Goal: Find specific page/section: Find specific page/section

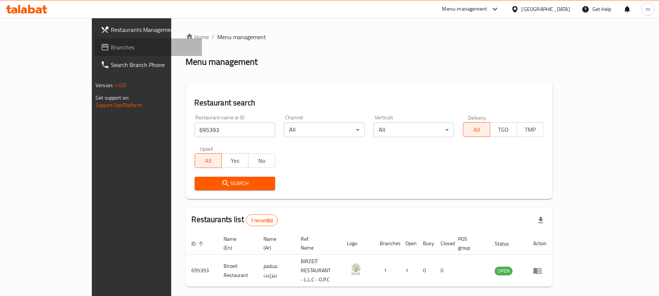
click at [95, 53] on link "Branches" at bounding box center [148, 47] width 107 height 18
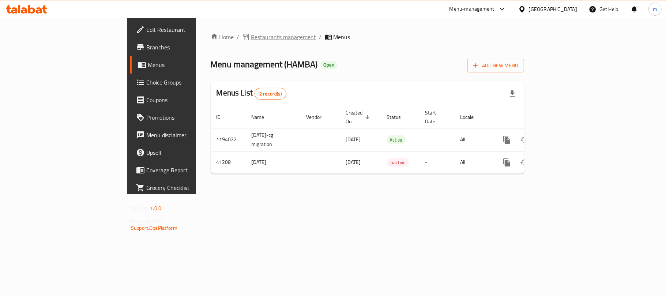
click at [251, 38] on span "Restaurants management" at bounding box center [283, 37] width 65 height 9
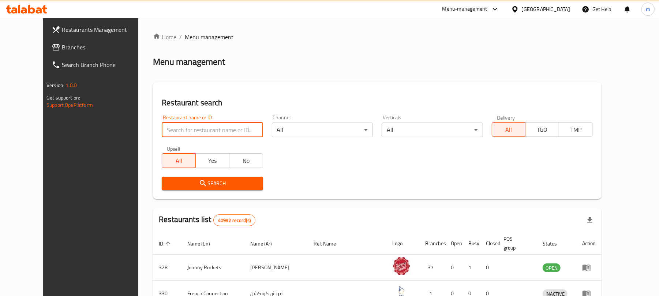
click at [216, 132] on input "search" at bounding box center [212, 130] width 101 height 15
paste input "21483"
type input "21483"
